Goal: Information Seeking & Learning: Learn about a topic

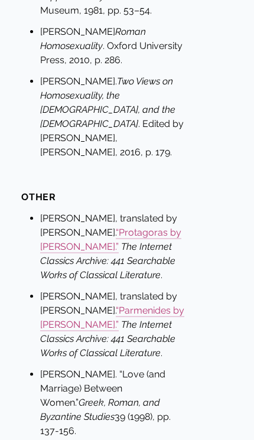
scroll to position [3298, 0]
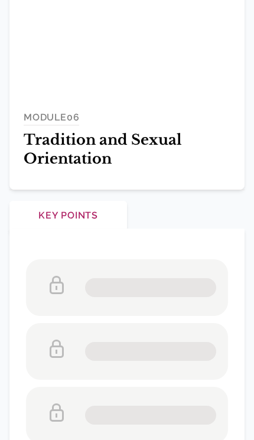
scroll to position [357, 0]
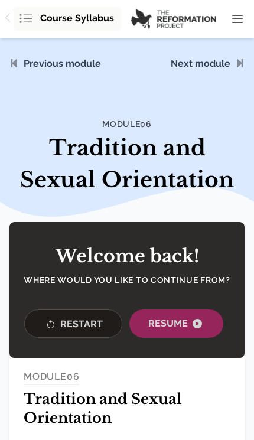
click at [174, 325] on span "Resume" at bounding box center [176, 323] width 56 height 14
click at [170, 321] on span "Resume" at bounding box center [176, 323] width 56 height 14
click at [175, 323] on span "Resume" at bounding box center [176, 323] width 56 height 14
click at [177, 220] on button "Resume" at bounding box center [176, 323] width 94 height 28
click at [204, 312] on button "Resume" at bounding box center [176, 323] width 94 height 28
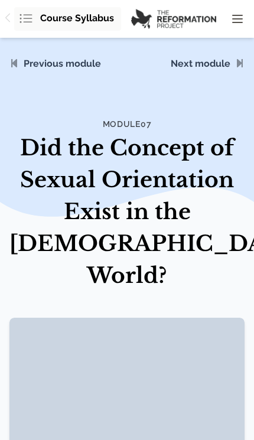
click at [102, 231] on h1 "Did the Concept of Sexual Orientation Exist in the [DEMOGRAPHIC_DATA] World?" at bounding box center [126, 211] width 235 height 159
